Goal: Task Accomplishment & Management: Use online tool/utility

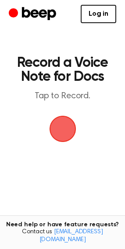
click at [67, 124] on span "button" at bounding box center [62, 129] width 24 height 24
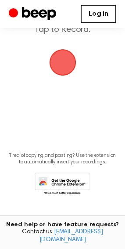
click at [108, 12] on link "Log in" at bounding box center [97, 14] width 35 height 18
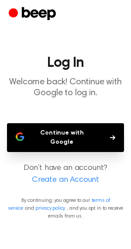
click at [52, 122] on main "Log In Welcome back! Continue with Google to log in. Continue with Google Don’t…" at bounding box center [65, 124] width 131 height 249
click at [51, 127] on button "Continue with Google" at bounding box center [65, 137] width 117 height 29
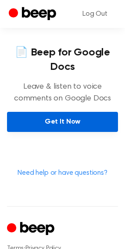
scroll to position [402, 0]
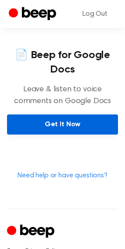
click at [35, 126] on link "Get It Now" at bounding box center [62, 125] width 111 height 20
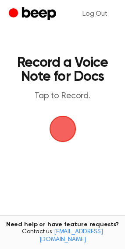
click at [59, 126] on span "button" at bounding box center [62, 128] width 39 height 39
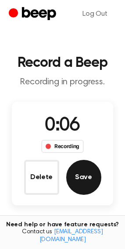
click at [86, 181] on button "Save" at bounding box center [83, 177] width 35 height 35
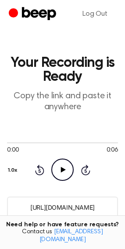
click at [64, 175] on icon "Play Audio" at bounding box center [62, 170] width 22 height 22
click at [64, 175] on icon "Pause Audio" at bounding box center [62, 170] width 22 height 22
click at [48, 206] on input "[URL][DOMAIN_NAME]" at bounding box center [62, 207] width 111 height 21
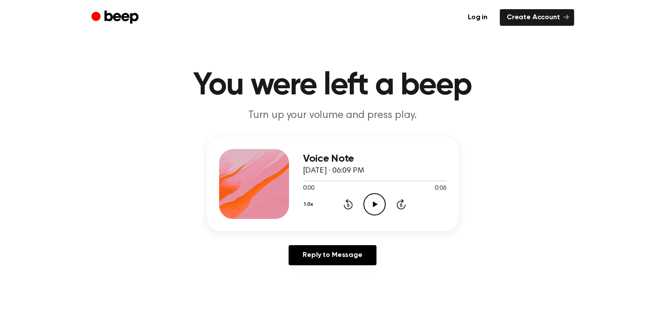
click at [118, 19] on icon "Beep" at bounding box center [121, 16] width 34 height 13
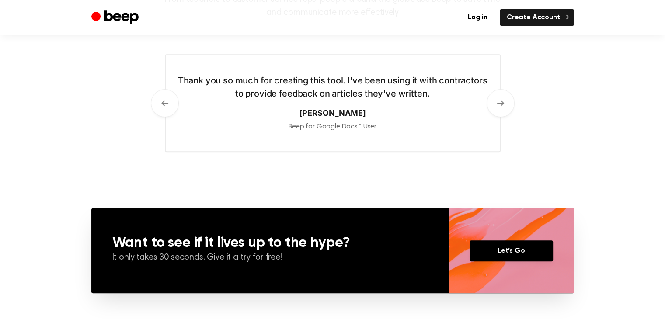
scroll to position [666, 0]
